Goal: Task Accomplishment & Management: Use online tool/utility

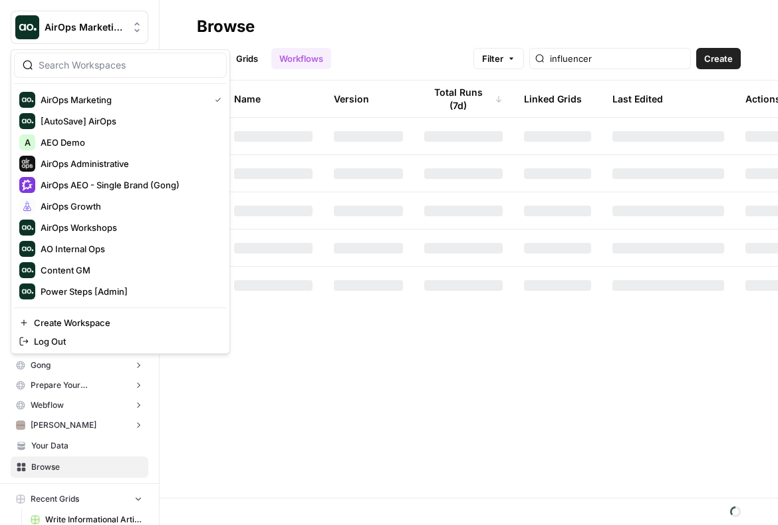
click at [133, 21] on icon "Workspace: AirOps Marketing" at bounding box center [136, 27] width 13 height 13
click at [150, 186] on span "AirOps AEO - Single Brand (Gong)" at bounding box center [129, 184] width 176 height 13
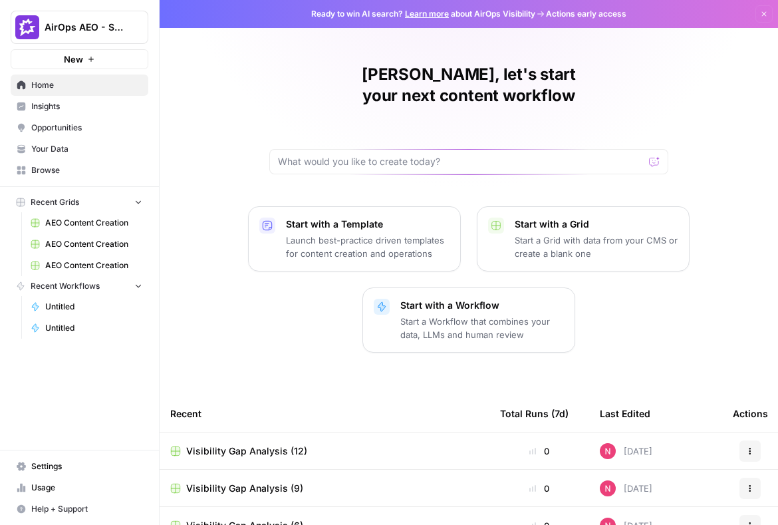
click at [92, 416] on div "AirOps AEO - Single Brand (Gong) New Home Insights Opportunities Your Data Brow…" at bounding box center [79, 262] width 159 height 525
click at [50, 106] on span "Insights" at bounding box center [86, 106] width 111 height 12
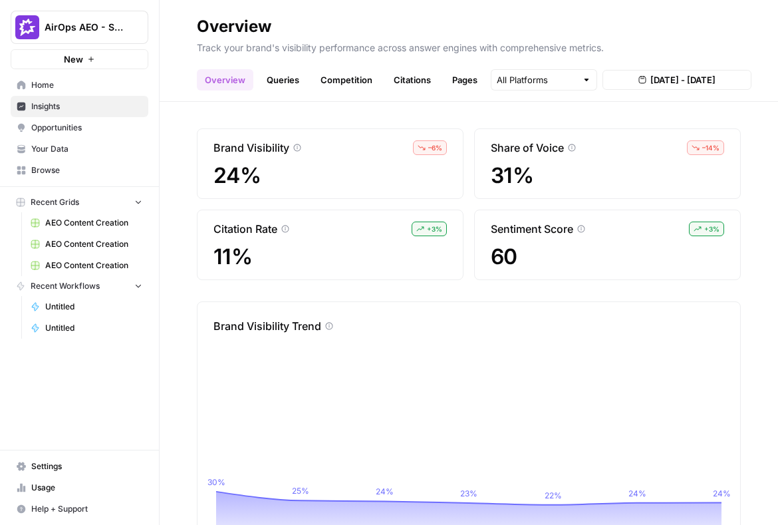
click at [48, 136] on link "Opportunities" at bounding box center [80, 127] width 138 height 21
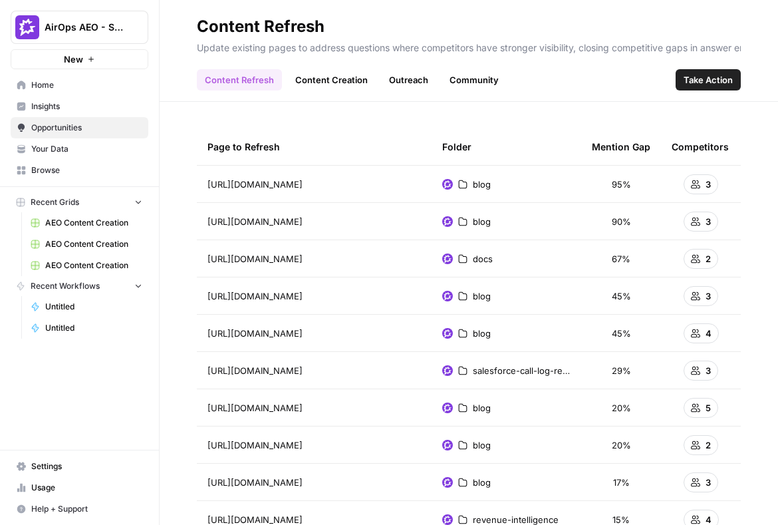
click at [722, 78] on span "Take Action" at bounding box center [708, 79] width 49 height 13
